Goal: Information Seeking & Learning: Learn about a topic

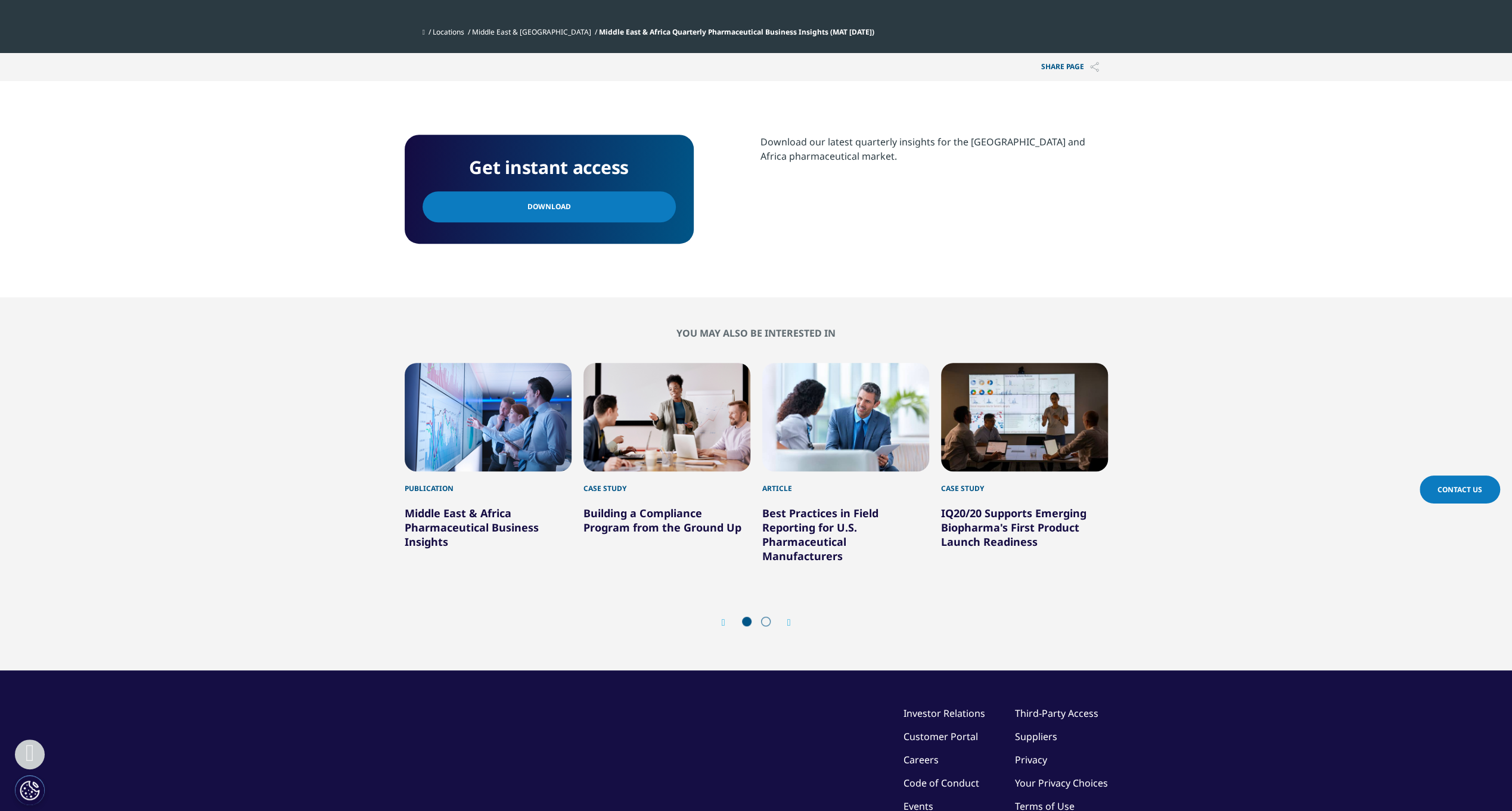
scroll to position [632, 0]
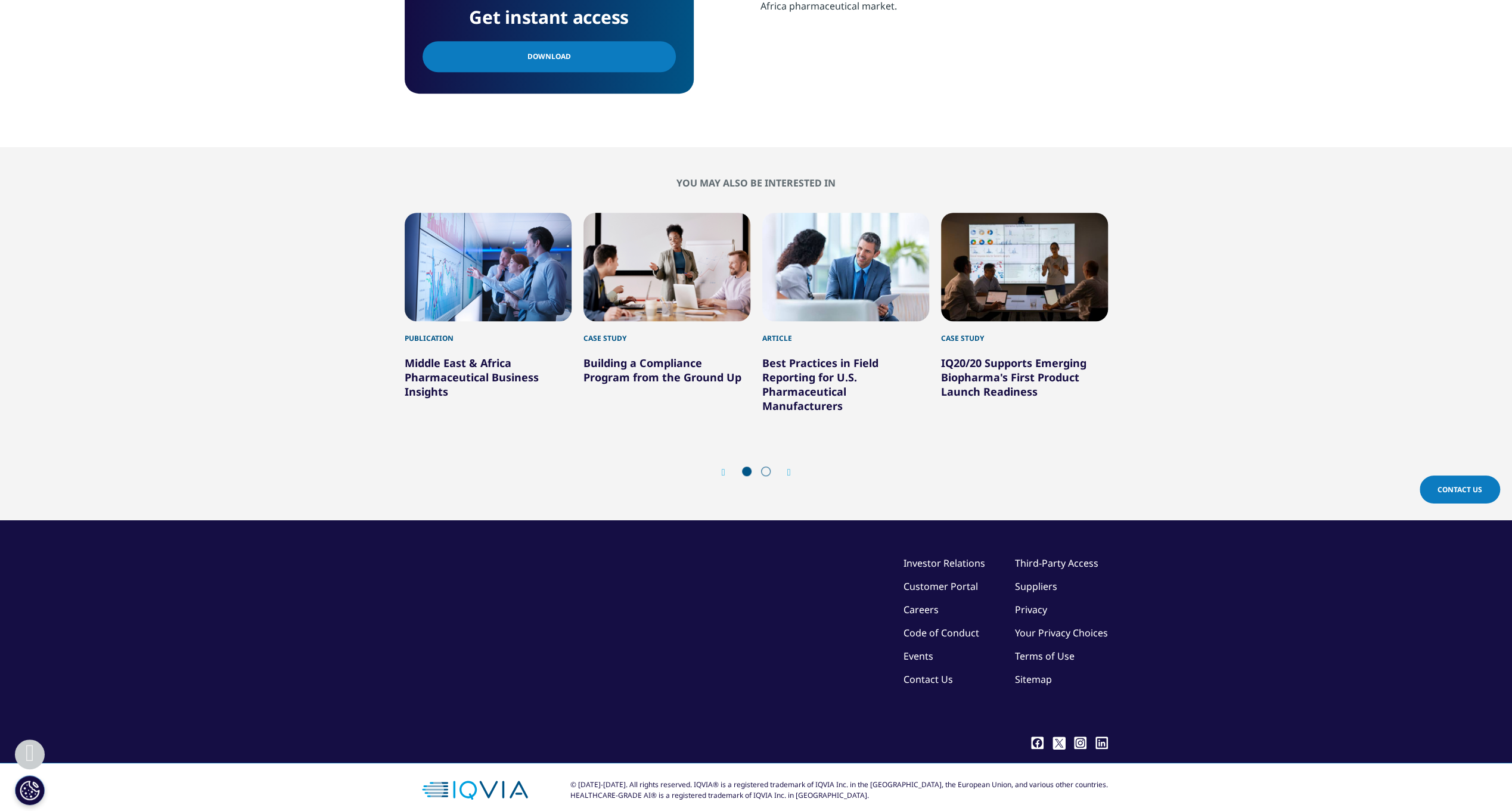
click at [465, 370] on link "Middle East & Africa Pharmaceutical Business Insights" at bounding box center [471, 378] width 134 height 43
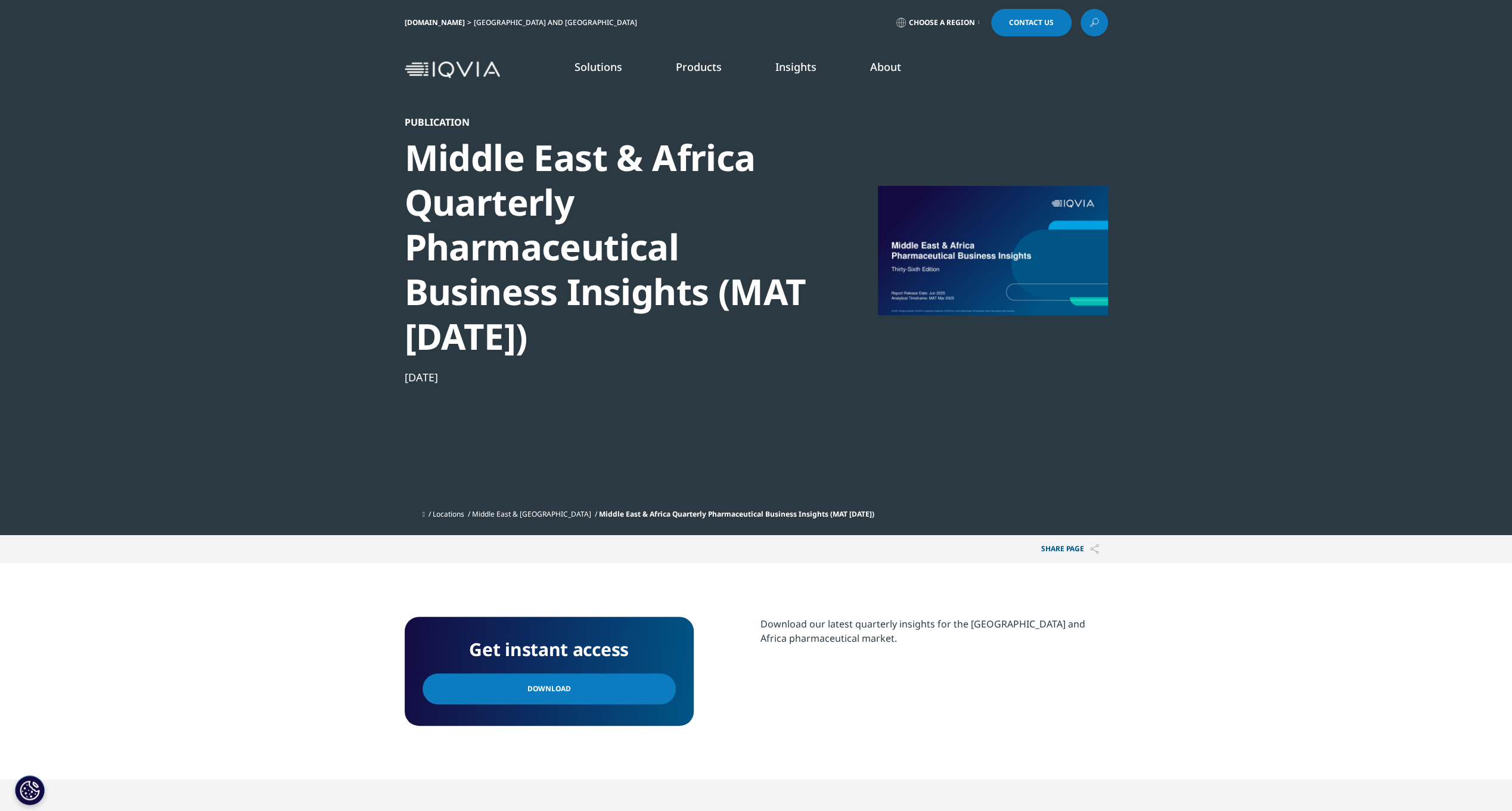
scroll to position [109, 704]
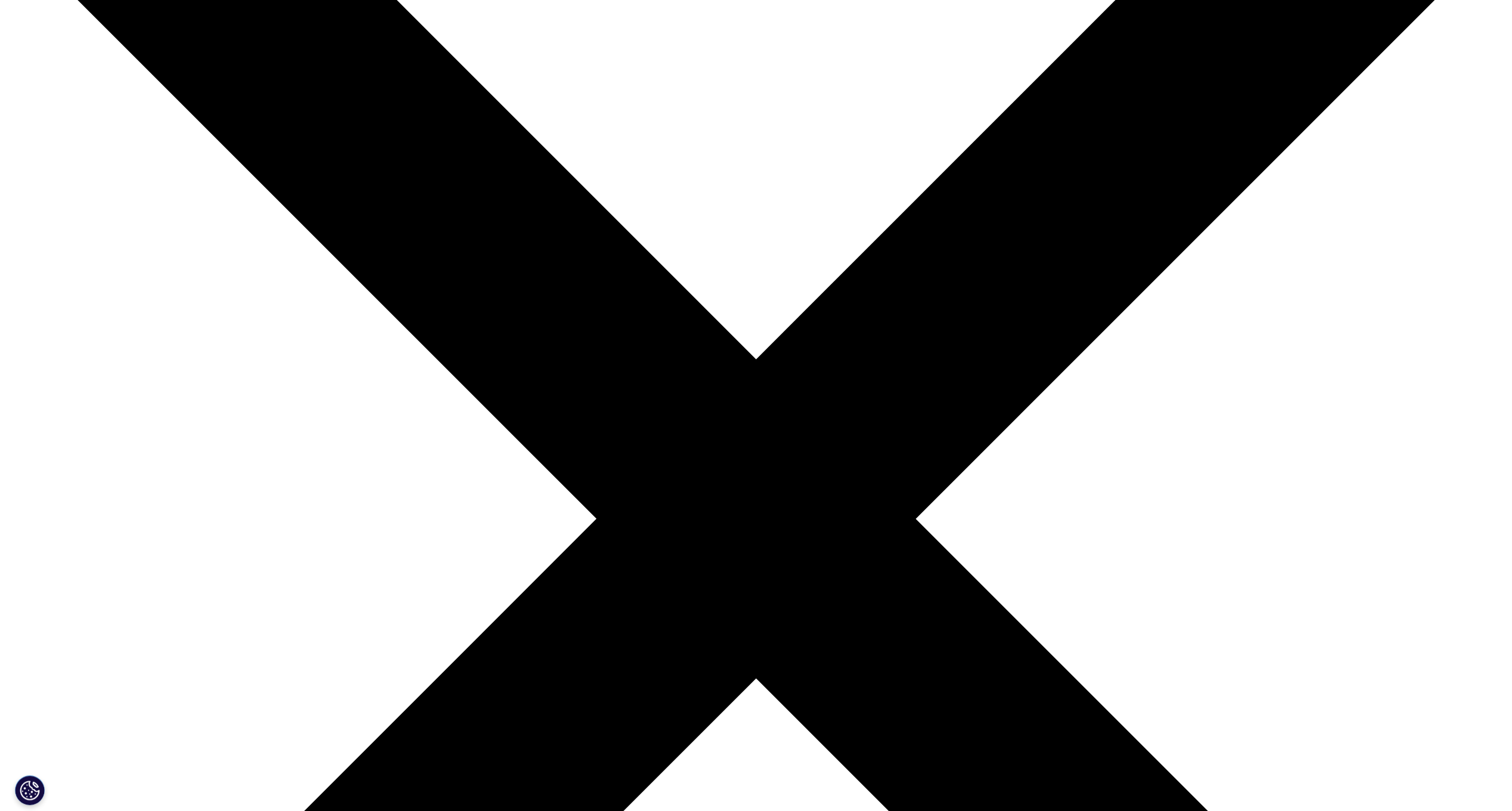
scroll to position [60, 0]
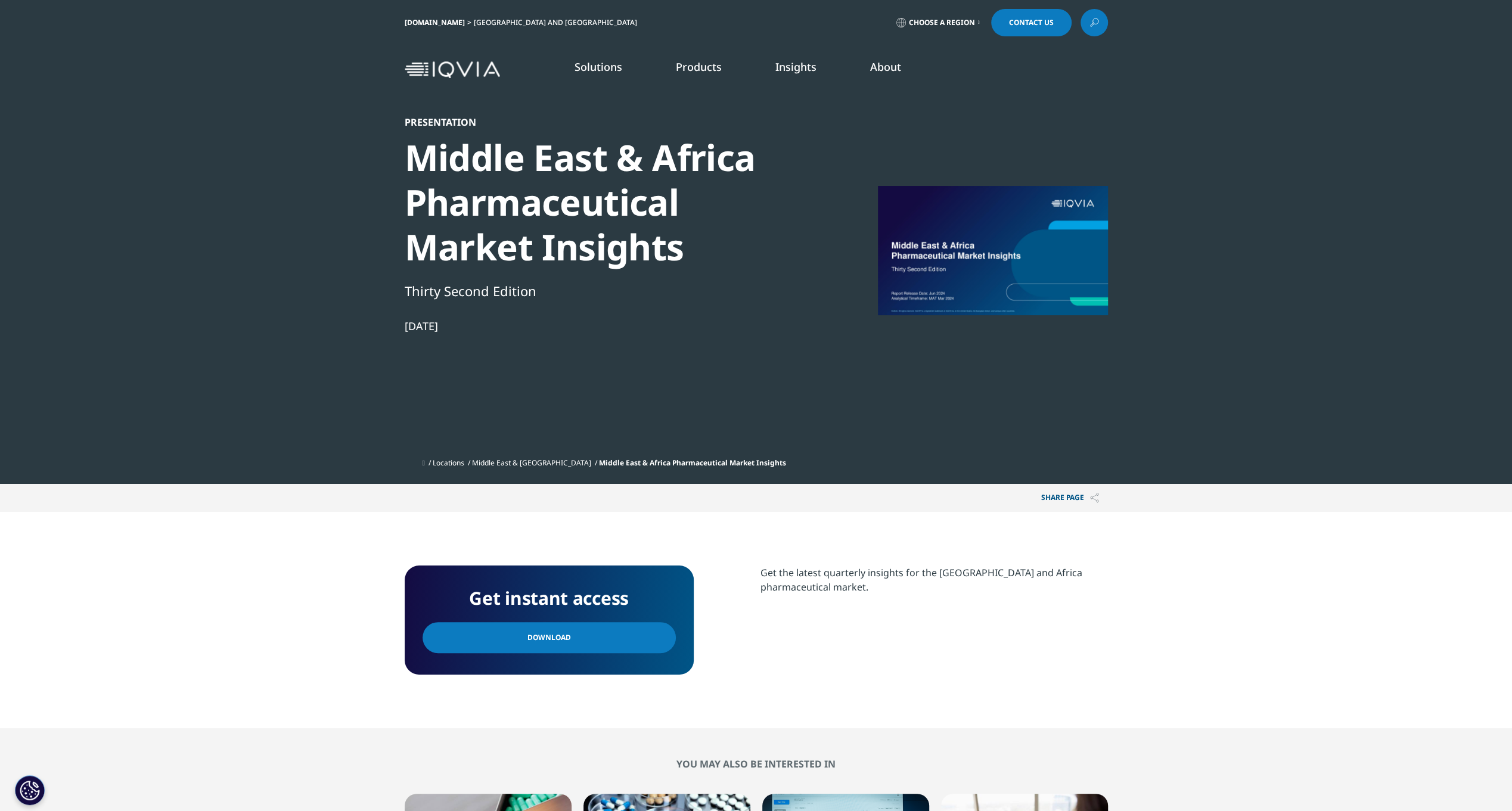
scroll to position [109, 704]
